Goal: Check status: Check status

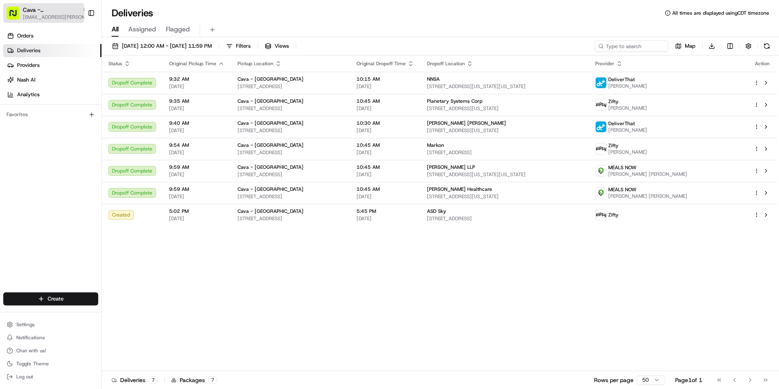
click at [59, 18] on span "[EMAIL_ADDRESS][PERSON_NAME][DOMAIN_NAME]" at bounding box center [55, 17] width 65 height 7
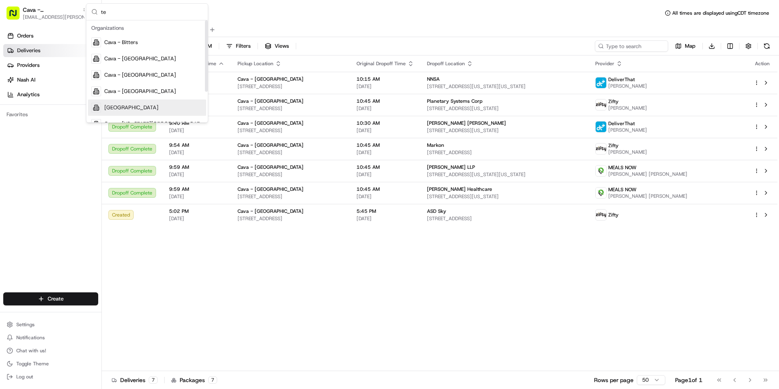
type input "te"
click at [153, 103] on div "[GEOGRAPHIC_DATA]" at bounding box center [147, 107] width 118 height 16
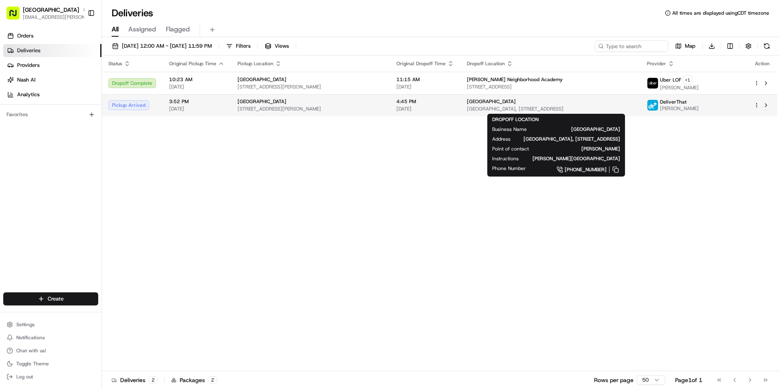
click at [532, 102] on div "[GEOGRAPHIC_DATA]" at bounding box center [550, 101] width 167 height 7
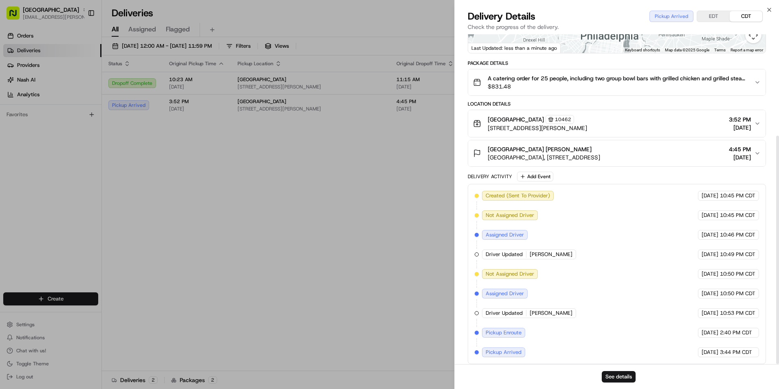
scroll to position [146, 0]
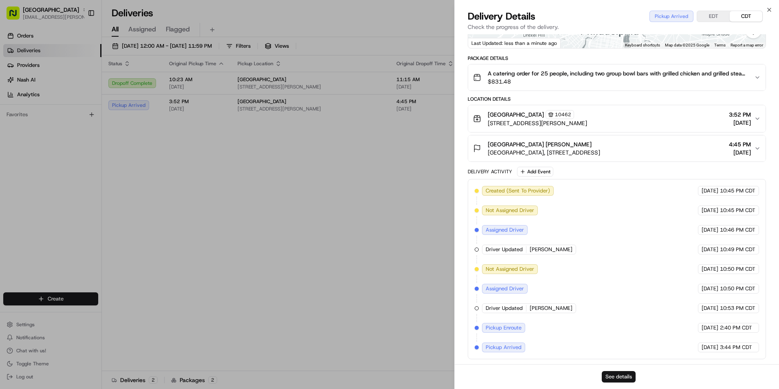
click at [618, 373] on button "See details" at bounding box center [619, 376] width 34 height 11
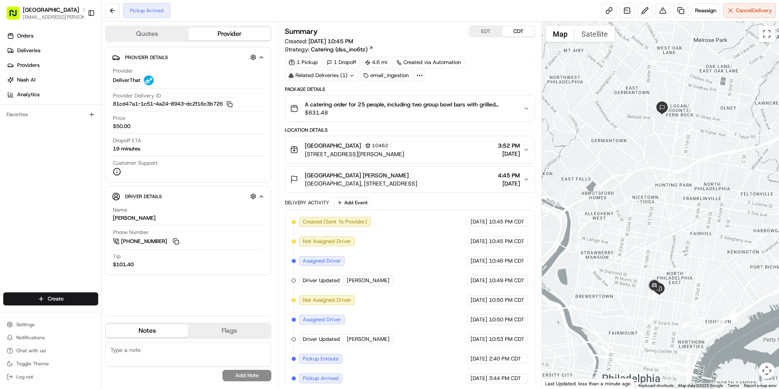
click at [479, 32] on button "EDT" at bounding box center [485, 31] width 33 height 11
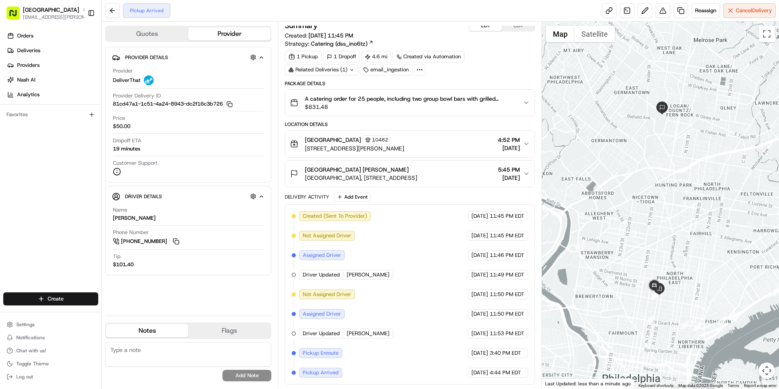
click at [498, 174] on span "[DATE]" at bounding box center [509, 178] width 22 height 8
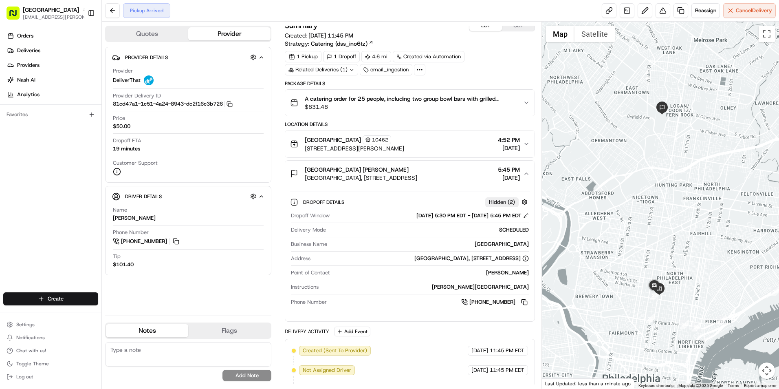
click at [500, 172] on span "5:45 PM" at bounding box center [509, 169] width 22 height 8
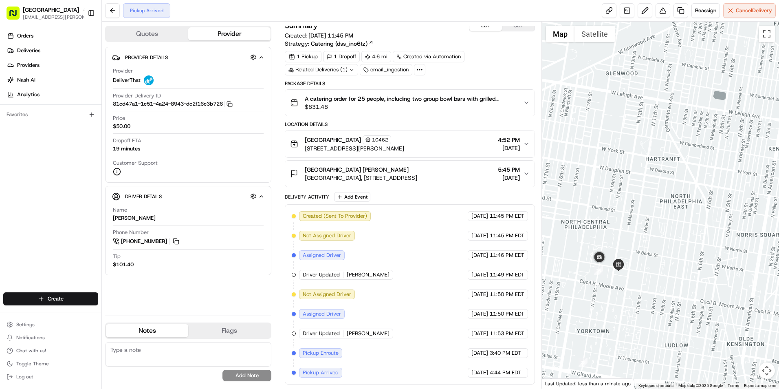
drag, startPoint x: 643, startPoint y: 299, endPoint x: 656, endPoint y: 135, distance: 165.1
click at [656, 135] on div at bounding box center [660, 205] width 237 height 367
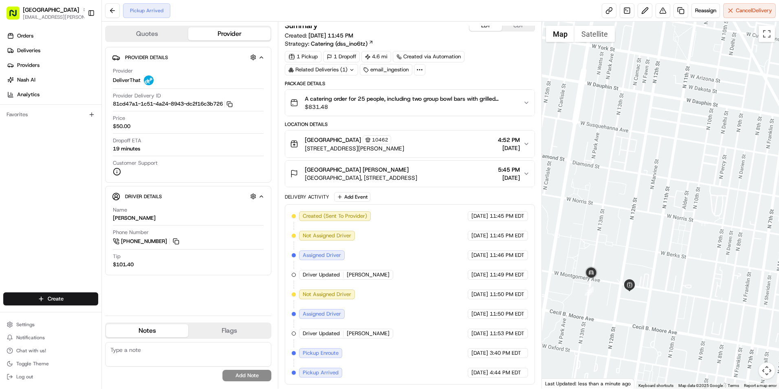
drag, startPoint x: 647, startPoint y: 275, endPoint x: 660, endPoint y: 214, distance: 62.9
click at [660, 214] on div at bounding box center [660, 205] width 237 height 367
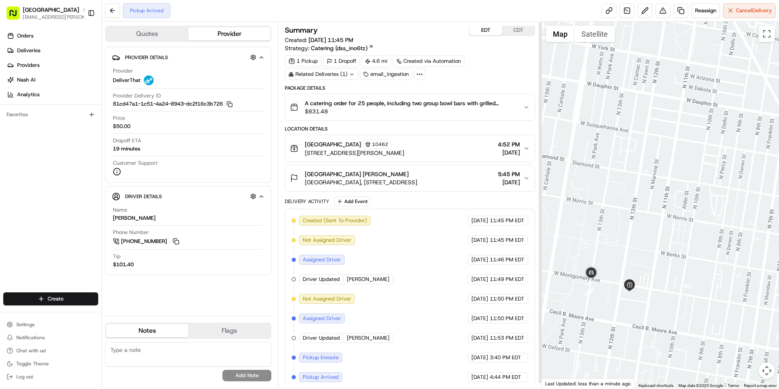
scroll to position [0, 0]
